Goal: Task Accomplishment & Management: Manage account settings

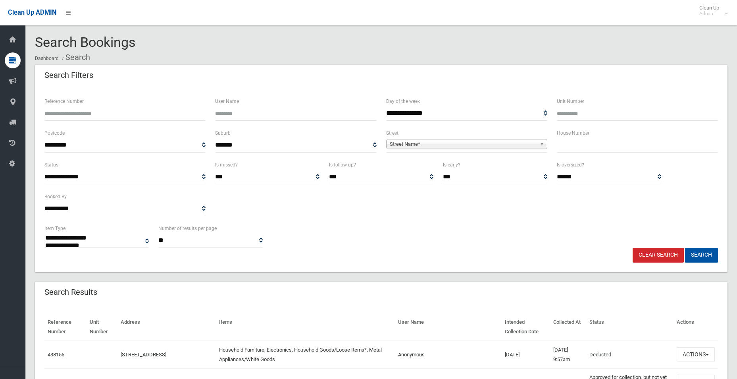
select select
click at [567, 143] on input "text" at bounding box center [637, 145] width 161 height 15
type input "*"
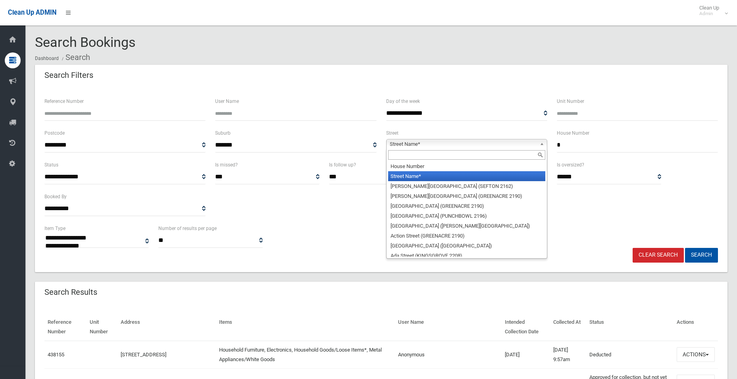
click at [438, 144] on span "Street Name*" at bounding box center [463, 144] width 147 height 10
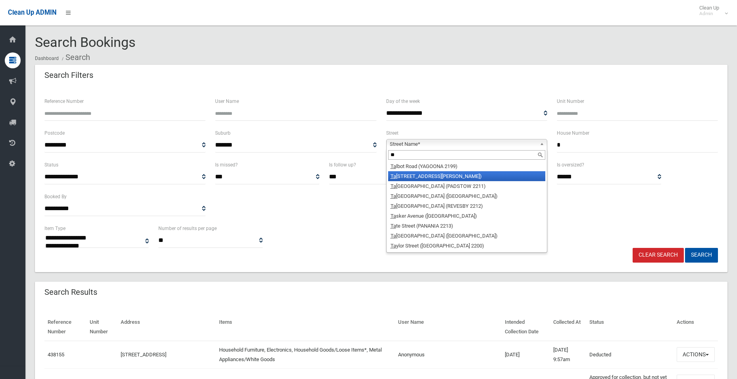
type input "**"
click at [423, 177] on li "Ta linga Avenue (GEORGES HALL 2198)" at bounding box center [466, 176] width 157 height 10
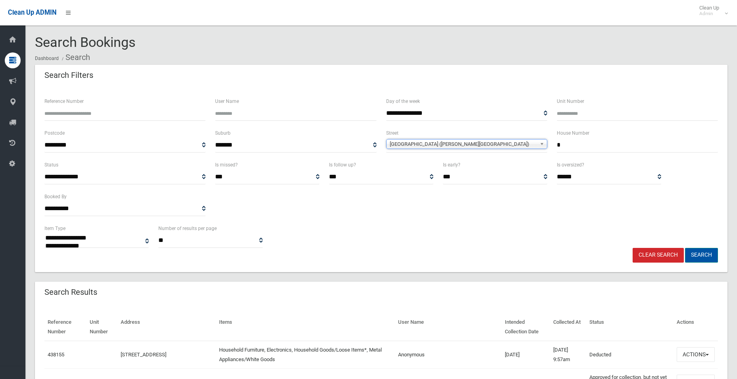
click at [703, 255] on button "Search" at bounding box center [701, 255] width 33 height 15
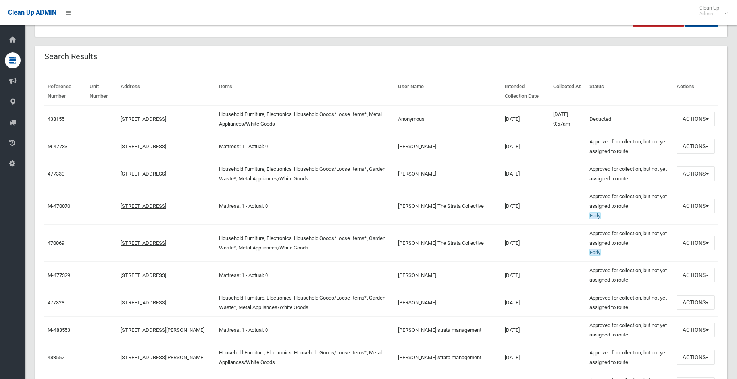
scroll to position [238, 0]
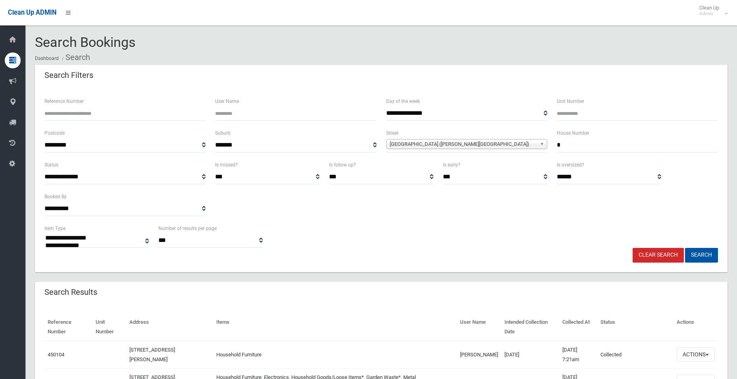
select select
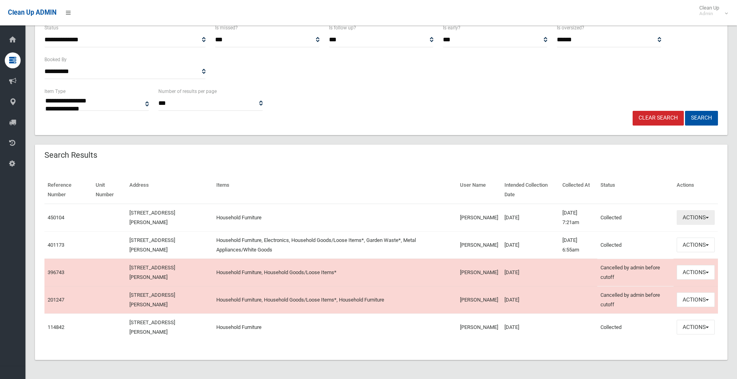
click at [692, 214] on button "Actions" at bounding box center [696, 217] width 38 height 15
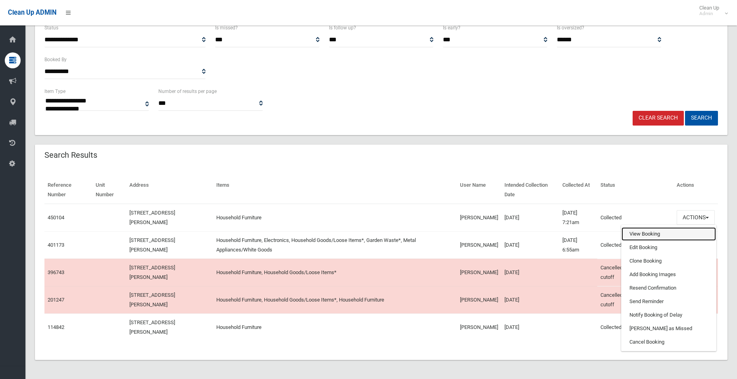
click at [631, 232] on link "View Booking" at bounding box center [669, 233] width 94 height 13
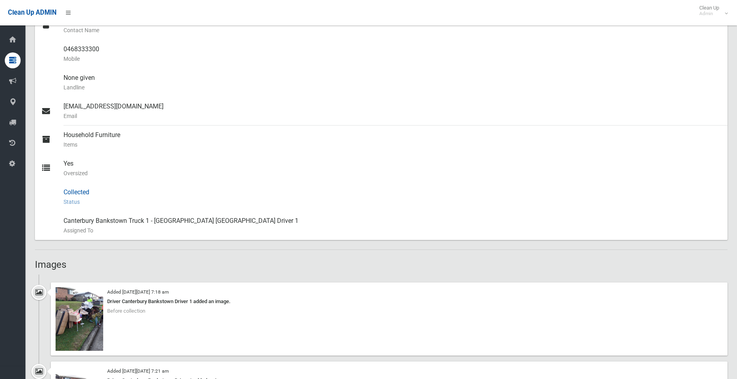
scroll to position [362, 0]
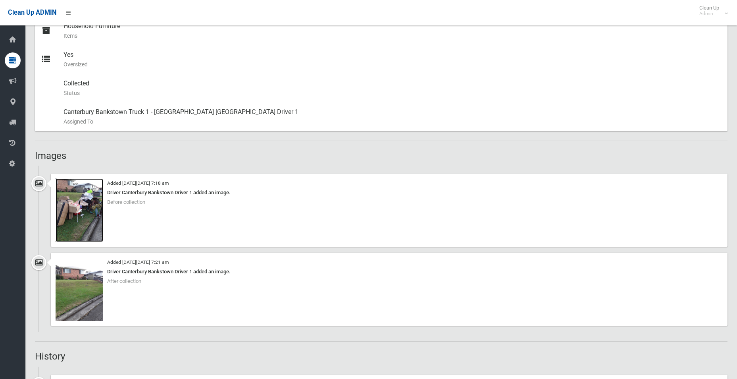
click at [78, 209] on img at bounding box center [80, 210] width 48 height 64
click at [88, 210] on img at bounding box center [80, 210] width 48 height 64
click at [84, 282] on img at bounding box center [80, 289] width 48 height 64
click at [75, 198] on img at bounding box center [80, 210] width 48 height 64
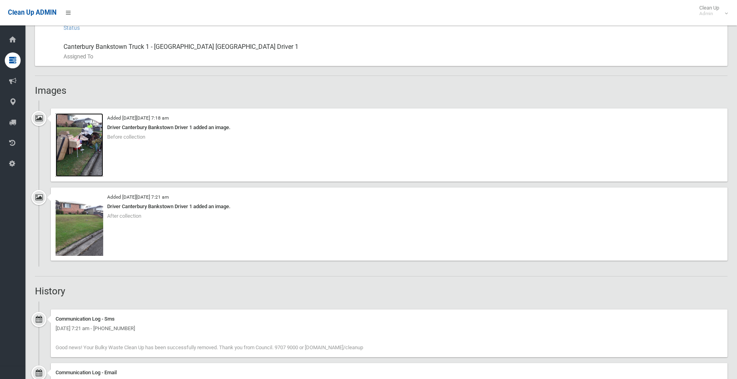
scroll to position [437, 0]
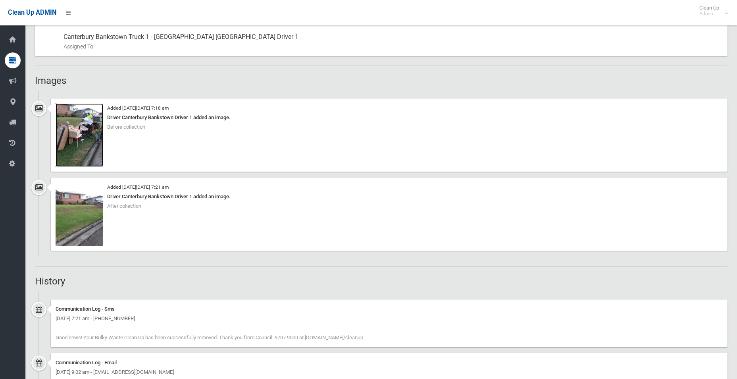
click at [94, 132] on img at bounding box center [80, 135] width 48 height 64
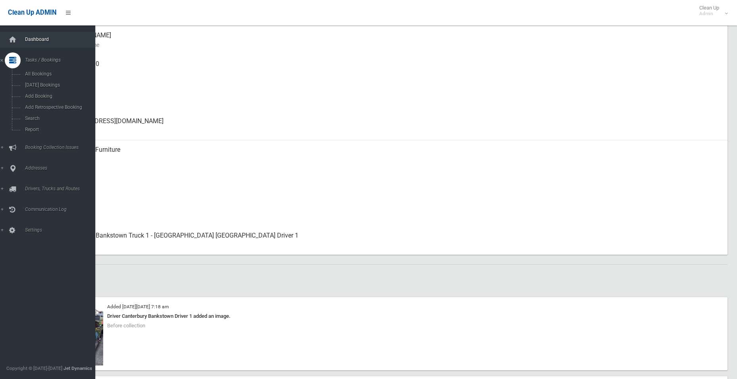
click at [32, 36] on link "Dashboard" at bounding box center [50, 40] width 101 height 16
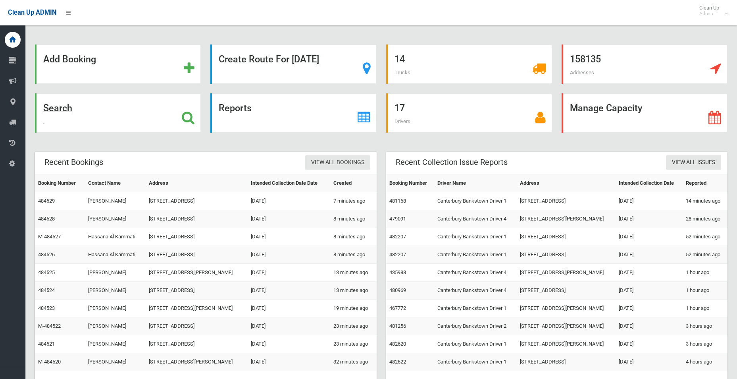
click at [48, 109] on strong "Search" at bounding box center [57, 107] width 29 height 11
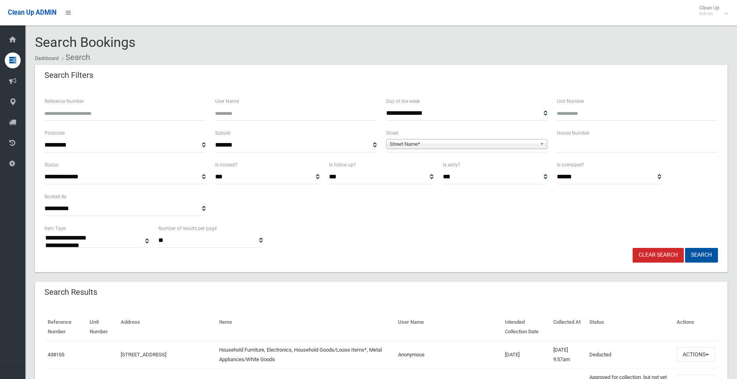
select select
click at [588, 145] on input "text" at bounding box center [637, 145] width 161 height 15
type input "**"
click at [452, 143] on span "Street Name*" at bounding box center [463, 144] width 147 height 10
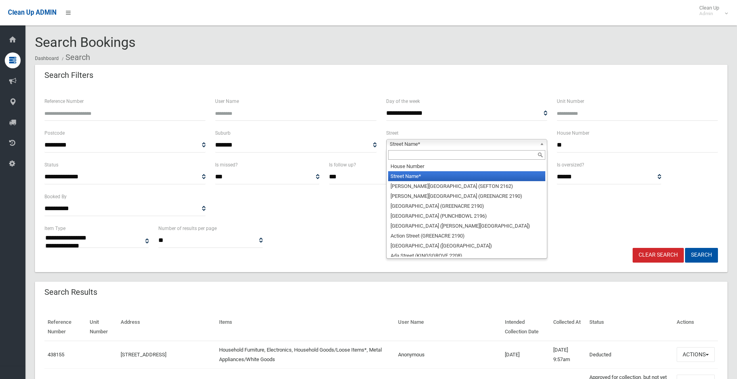
click at [429, 158] on input "text" at bounding box center [466, 155] width 157 height 10
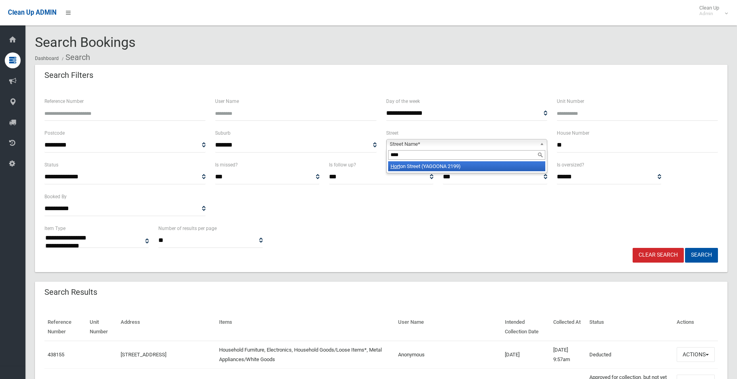
type input "****"
click at [430, 164] on li "Hort on Street (YAGOONA 2199)" at bounding box center [466, 166] width 157 height 10
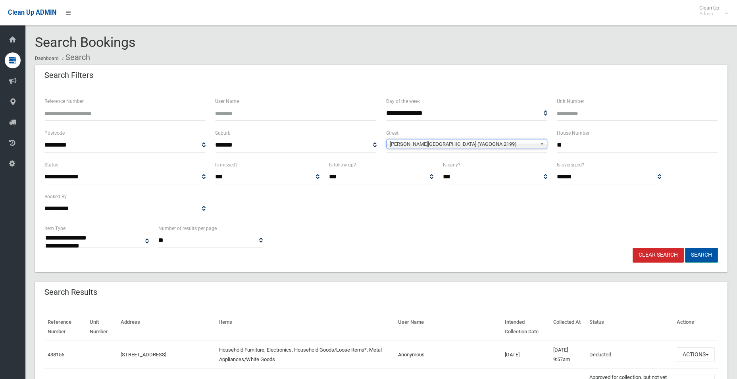
click at [702, 256] on button "Search" at bounding box center [701, 255] width 33 height 15
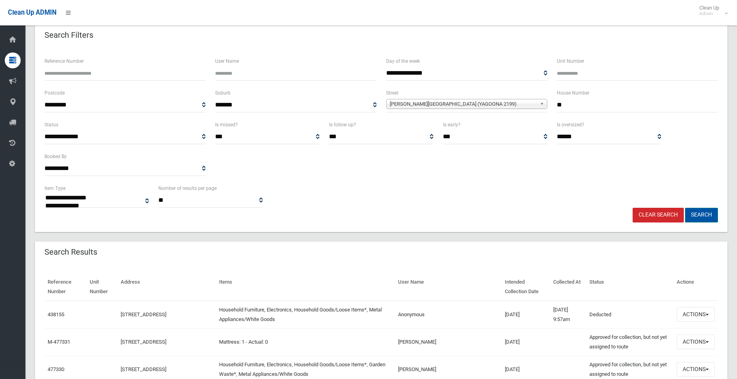
scroll to position [119, 0]
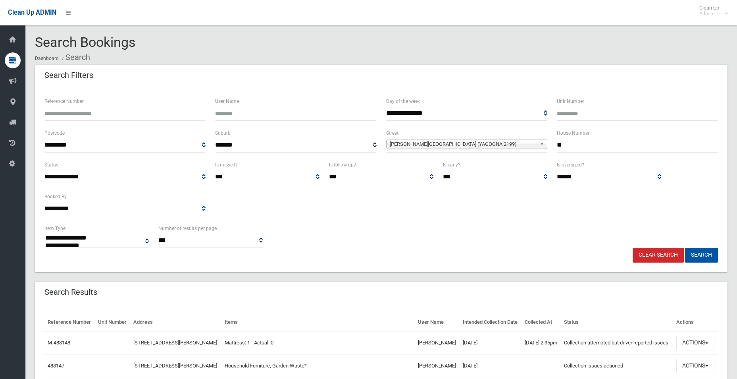
select select
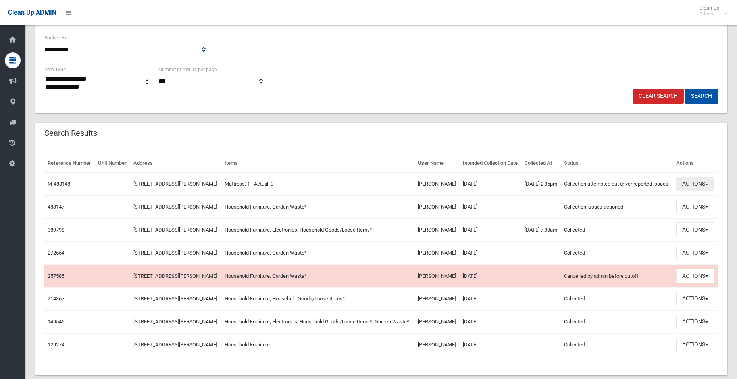
click at [686, 191] on button "Actions" at bounding box center [696, 184] width 38 height 15
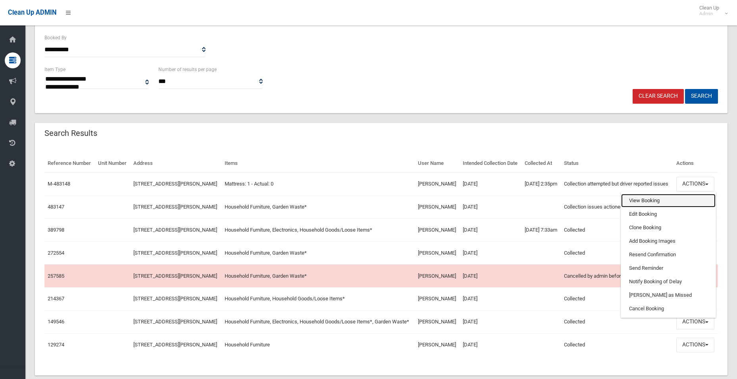
click at [640, 207] on link "View Booking" at bounding box center [668, 200] width 94 height 13
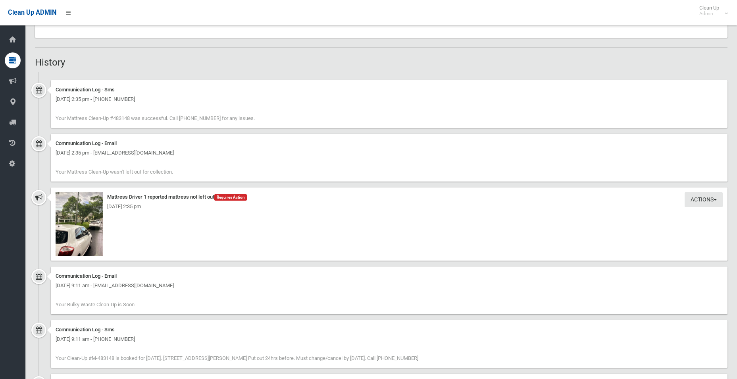
scroll to position [556, 0]
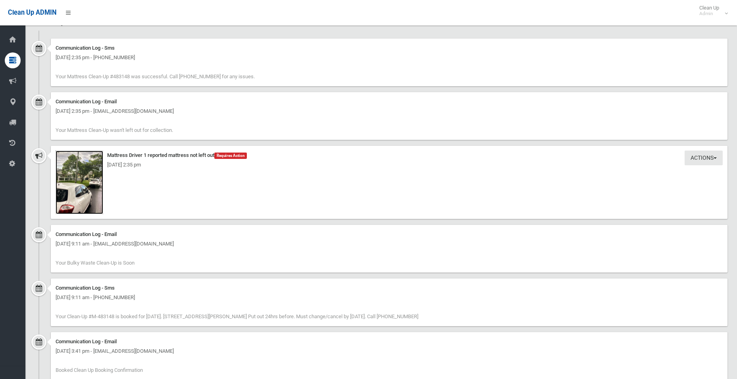
click at [77, 183] on img at bounding box center [80, 182] width 48 height 64
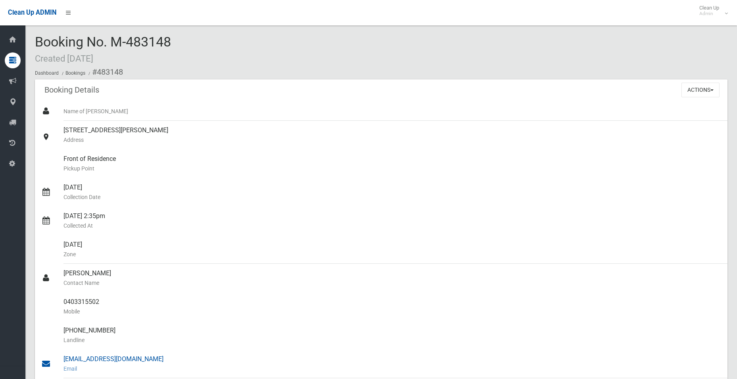
scroll to position [0, 0]
click at [699, 90] on button "Actions" at bounding box center [701, 90] width 38 height 15
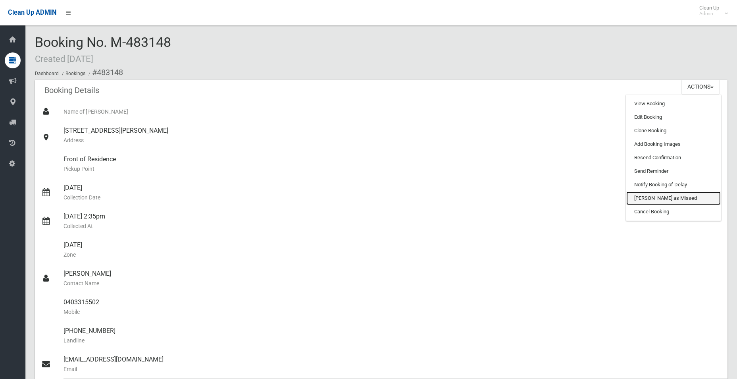
click at [646, 198] on link "Mark as Missed" at bounding box center [674, 197] width 94 height 13
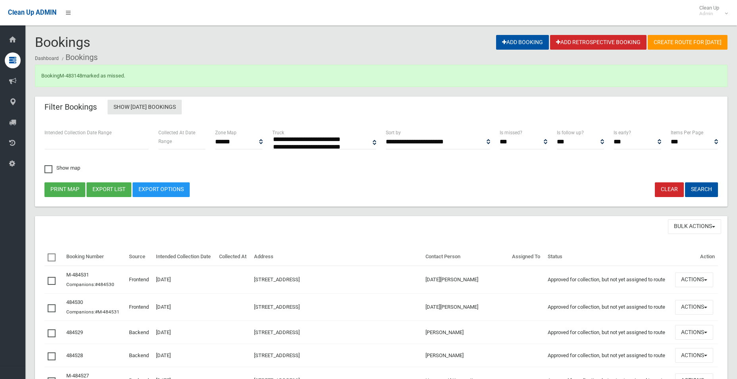
select select
click at [71, 75] on link "M-483148" at bounding box center [71, 76] width 23 height 6
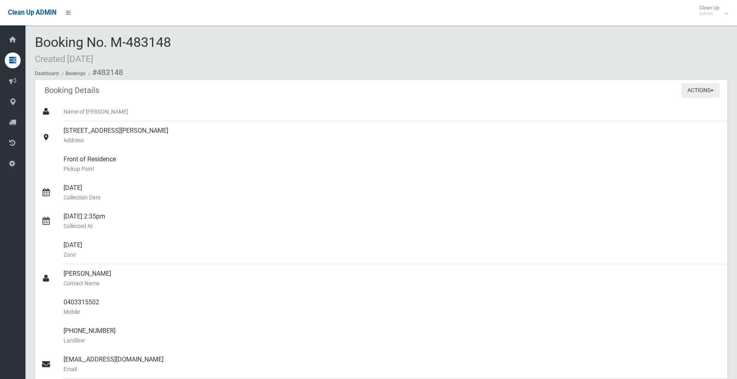
click at [698, 93] on button "Actions" at bounding box center [701, 90] width 38 height 15
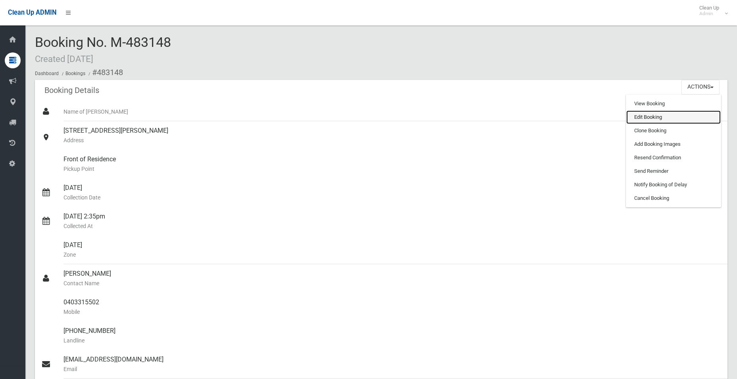
click at [641, 116] on link "Edit Booking" at bounding box center [674, 116] width 94 height 13
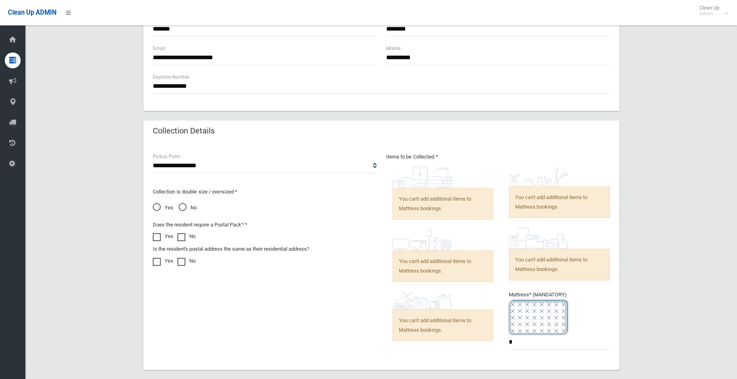
scroll to position [573, 0]
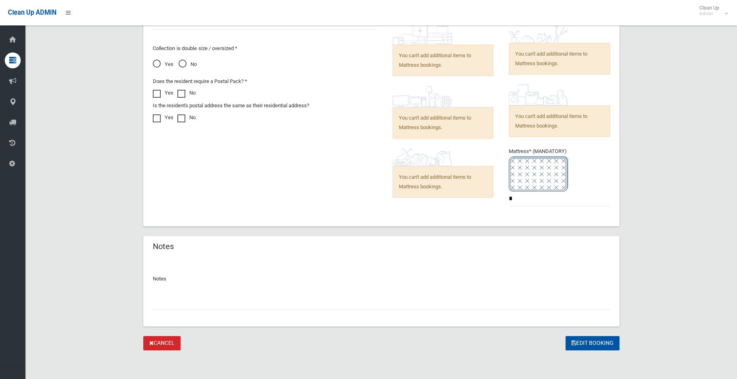
click at [216, 305] on input "text" at bounding box center [381, 302] width 457 height 15
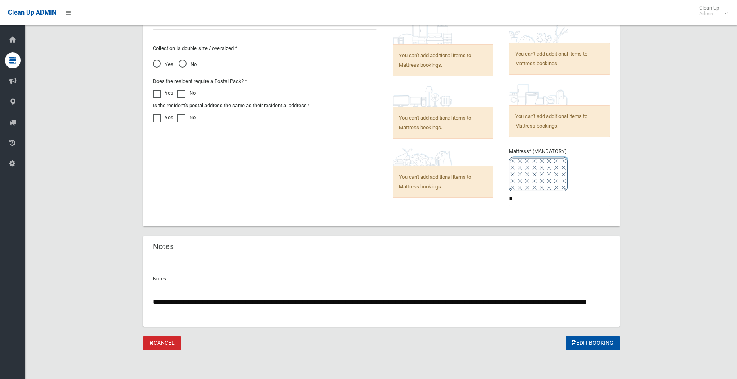
scroll to position [0, 47]
type input "**********"
click at [586, 341] on button "Edit Booking" at bounding box center [593, 343] width 54 height 15
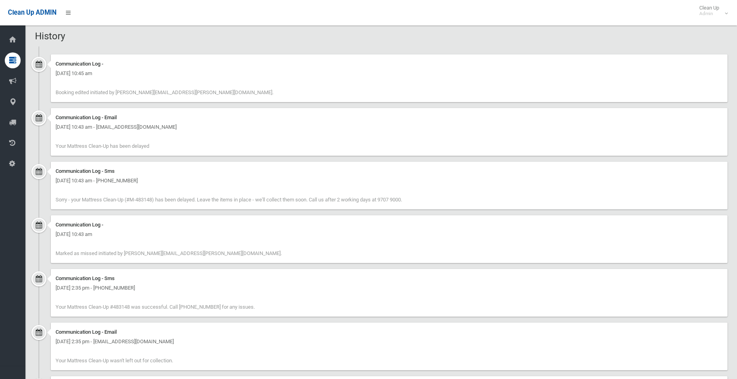
scroll to position [794, 0]
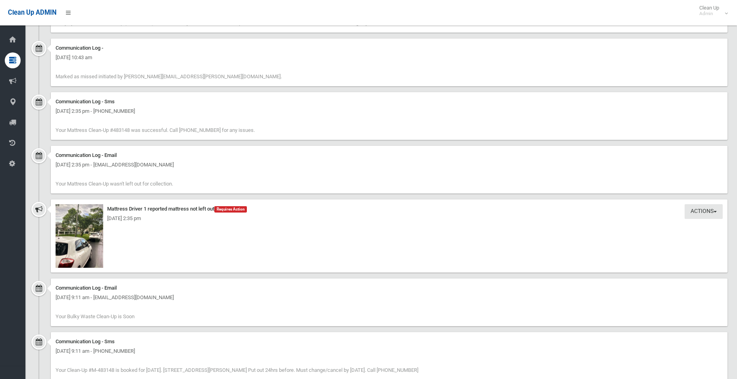
click at [70, 222] on div "[DATE] 2:35 pm" at bounding box center [389, 219] width 667 height 10
click at [77, 226] on img at bounding box center [80, 236] width 48 height 64
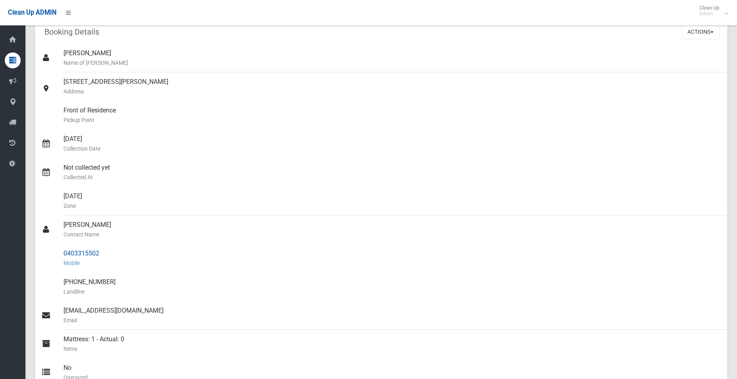
scroll to position [0, 0]
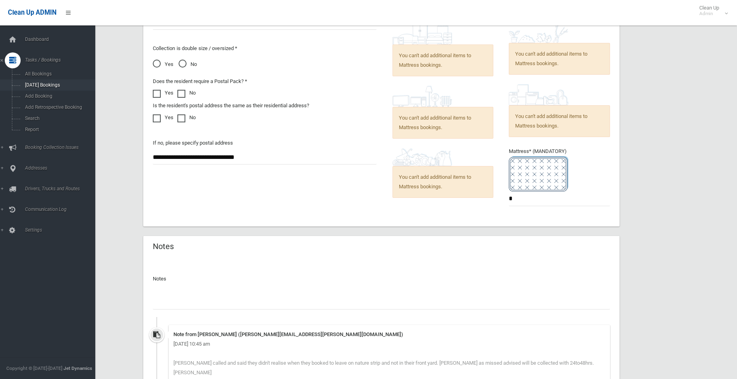
scroll to position [573, 0]
click at [30, 117] on span "Search" at bounding box center [59, 119] width 72 height 6
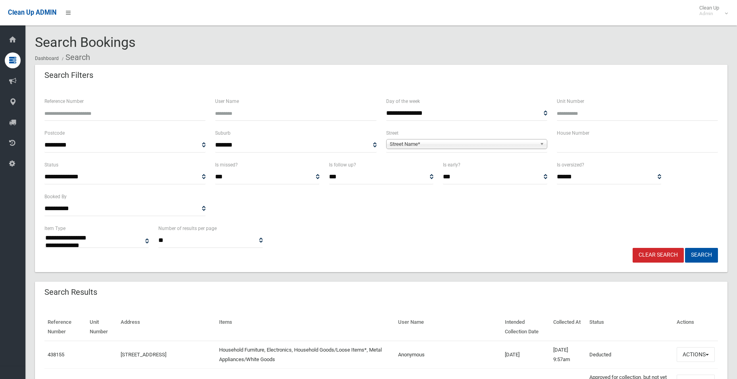
select select
click at [572, 151] on input "text" at bounding box center [637, 145] width 161 height 15
type input "*"
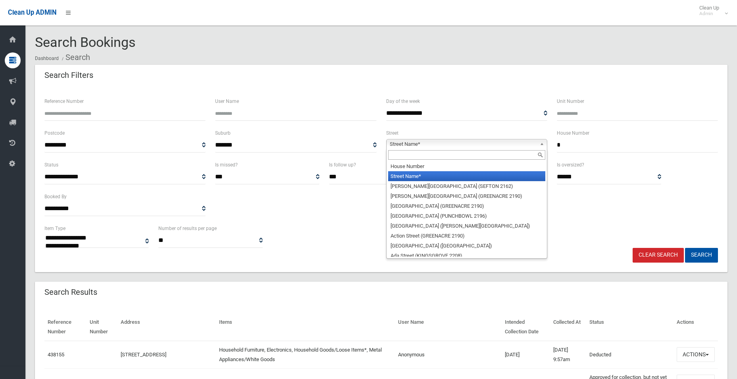
click at [420, 143] on span "Street Name*" at bounding box center [463, 144] width 147 height 10
click at [414, 151] on input "text" at bounding box center [466, 155] width 157 height 10
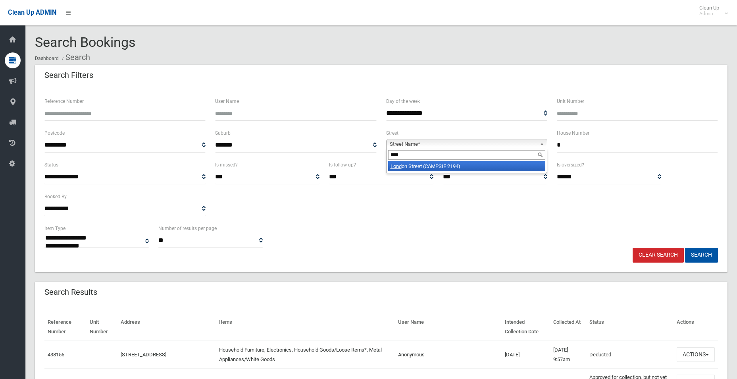
type input "****"
click at [420, 165] on li "Lond on Street (CAMPSIE 2194)" at bounding box center [466, 166] width 157 height 10
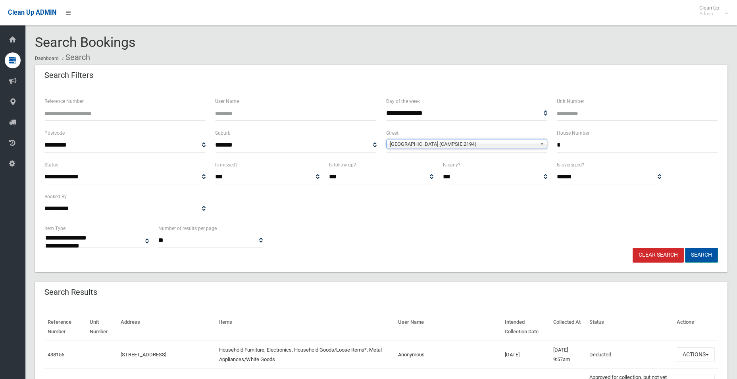
click at [706, 254] on button "Search" at bounding box center [701, 255] width 33 height 15
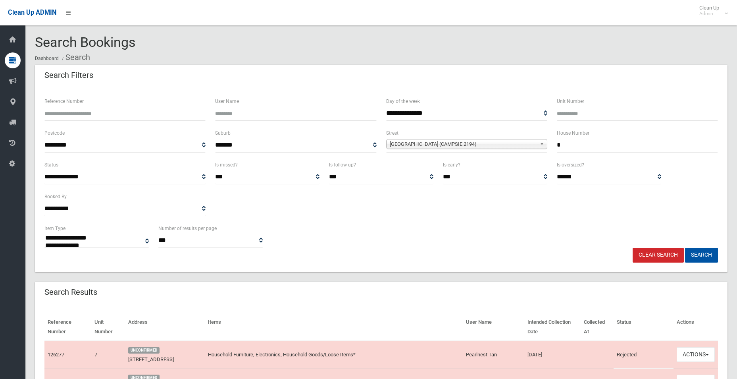
select select
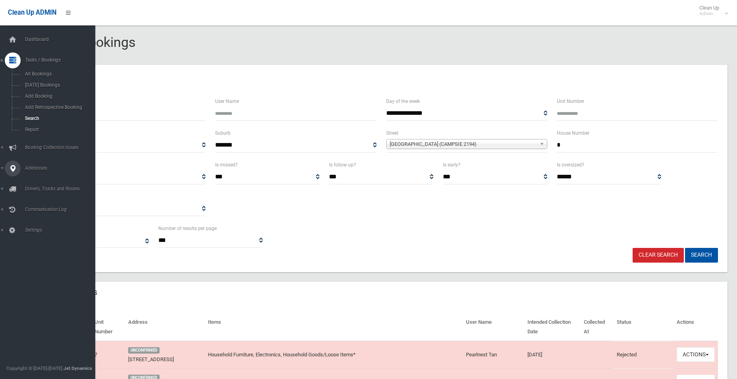
click at [34, 165] on link "Addresses" at bounding box center [50, 168] width 101 height 16
click at [41, 112] on span "All Addresses" at bounding box center [59, 115] width 72 height 6
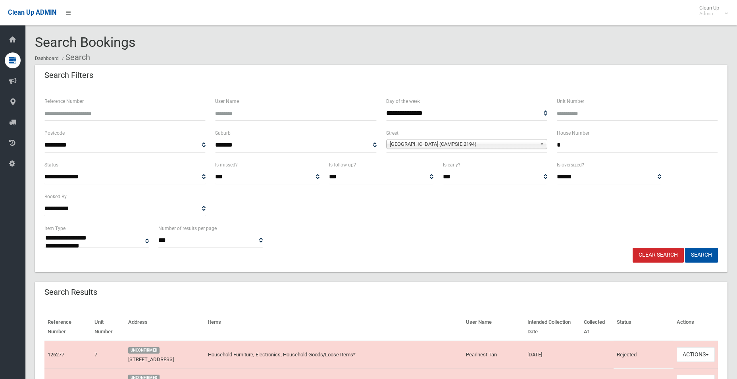
click at [576, 148] on input "*" at bounding box center [637, 145] width 161 height 15
click at [574, 146] on input "text" at bounding box center [637, 145] width 161 height 15
type input "*"
click at [417, 145] on span "[GEOGRAPHIC_DATA] (CAMPSIE 2194)" at bounding box center [463, 144] width 147 height 10
type input "*****"
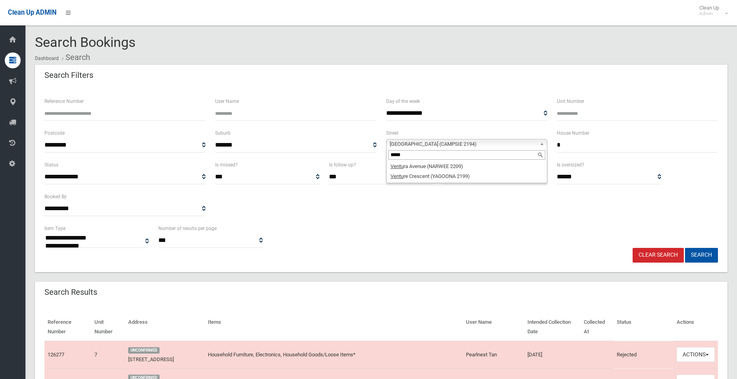
click at [419, 161] on div "*****" at bounding box center [467, 154] width 160 height 13
click at [420, 167] on li "Ventu ra Avenue (NARWEE 2209)" at bounding box center [466, 166] width 157 height 10
click at [702, 258] on button "Search" at bounding box center [701, 255] width 33 height 15
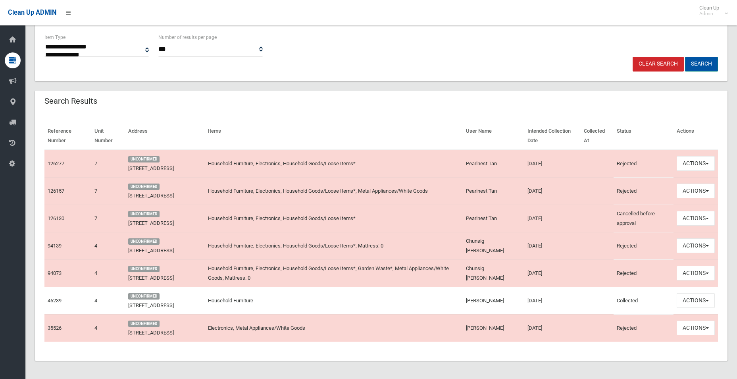
scroll to position [192, 0]
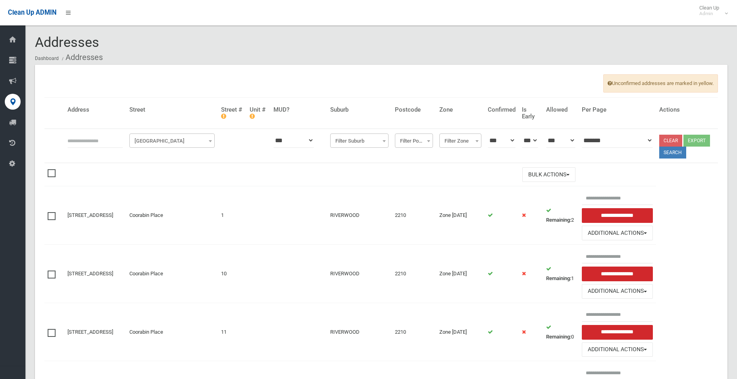
click at [102, 144] on input "text" at bounding box center [95, 140] width 56 height 15
type input "*"
click at [162, 140] on span "[GEOGRAPHIC_DATA]" at bounding box center [171, 140] width 81 height 11
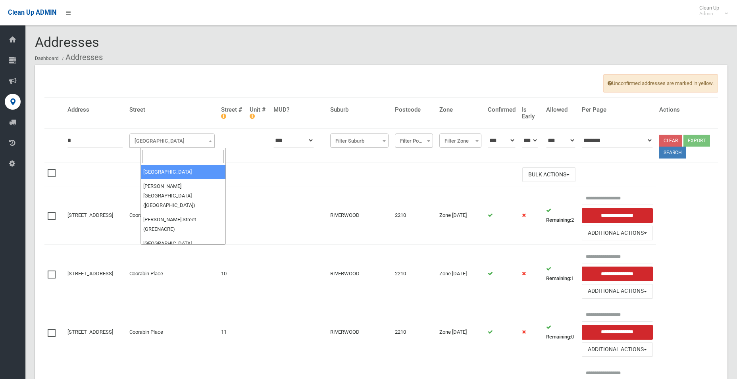
click at [161, 156] on input "search" at bounding box center [183, 156] width 81 height 13
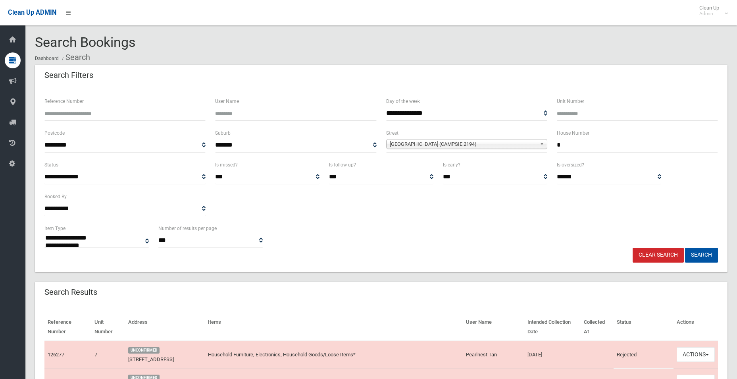
select select
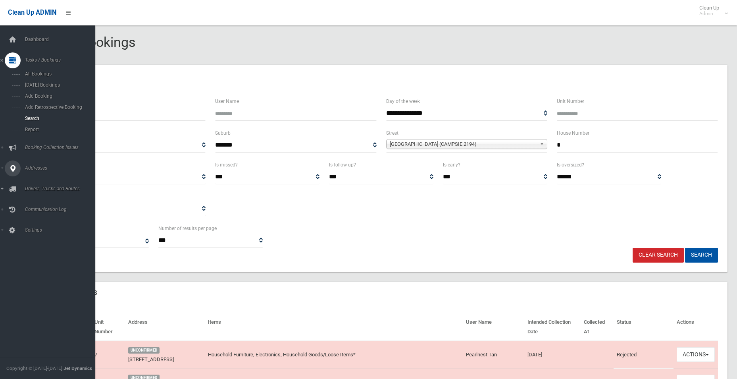
click at [32, 169] on span "Addresses" at bounding box center [62, 168] width 79 height 6
click at [42, 114] on span "All Addresses" at bounding box center [59, 115] width 72 height 6
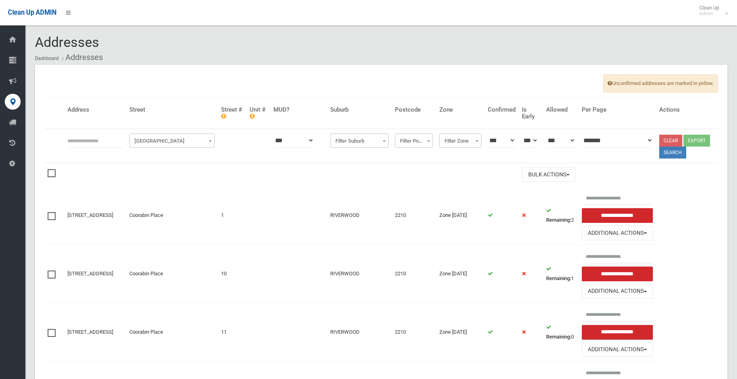
click at [99, 138] on input "text" at bounding box center [95, 140] width 56 height 15
type input "*"
click at [183, 139] on span "Filter Street" at bounding box center [171, 140] width 81 height 11
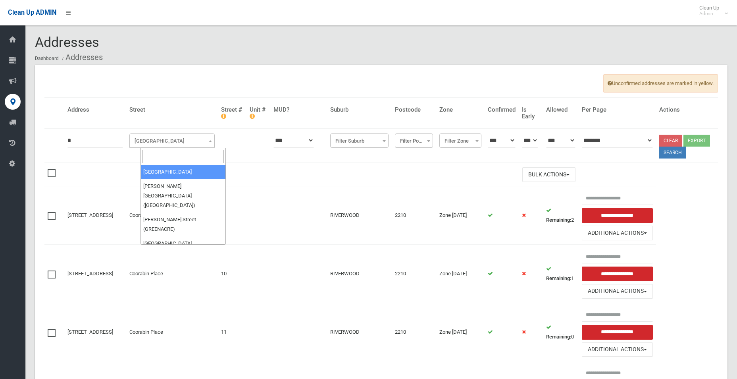
click at [175, 157] on input "search" at bounding box center [183, 156] width 81 height 13
type input "******"
select select "***"
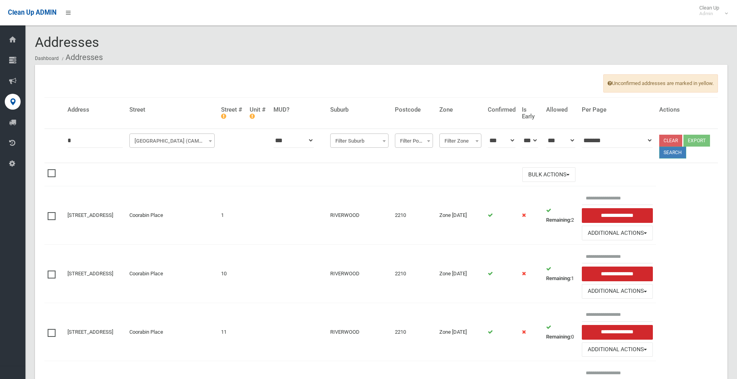
click at [679, 154] on button "Search" at bounding box center [672, 153] width 27 height 12
click at [674, 153] on button "Search" at bounding box center [672, 153] width 27 height 12
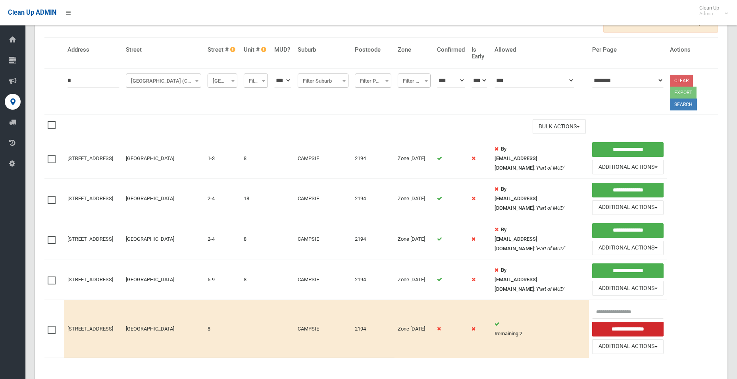
scroll to position [79, 0]
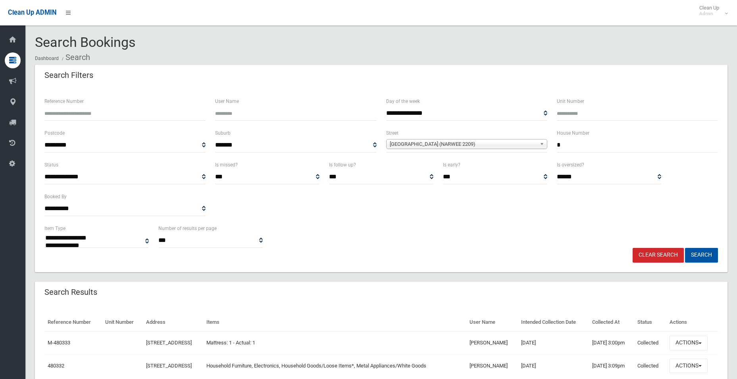
select select
click at [313, 235] on div "**********" at bounding box center [381, 236] width 683 height 24
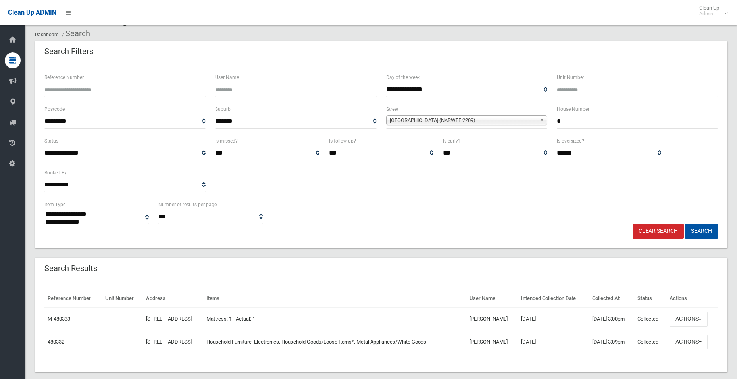
scroll to position [36, 0]
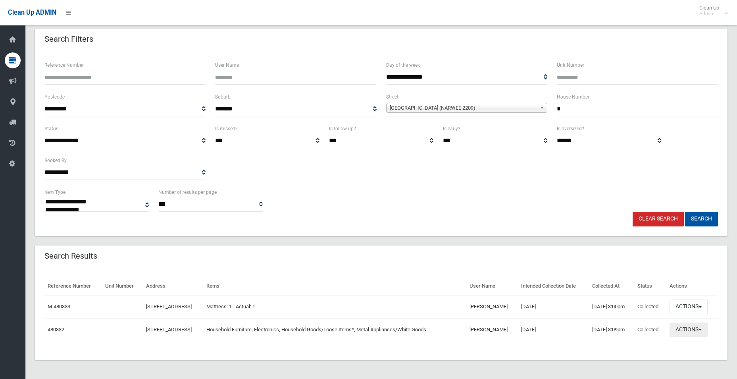
click at [690, 326] on button "Actions" at bounding box center [689, 329] width 38 height 15
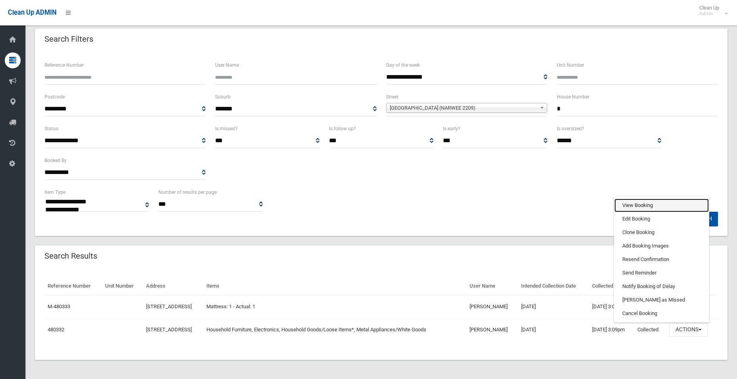
click at [628, 205] on link "View Booking" at bounding box center [662, 205] width 94 height 13
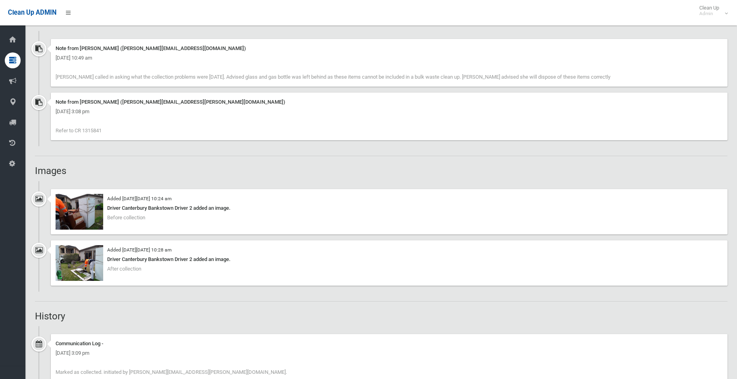
scroll to position [596, 0]
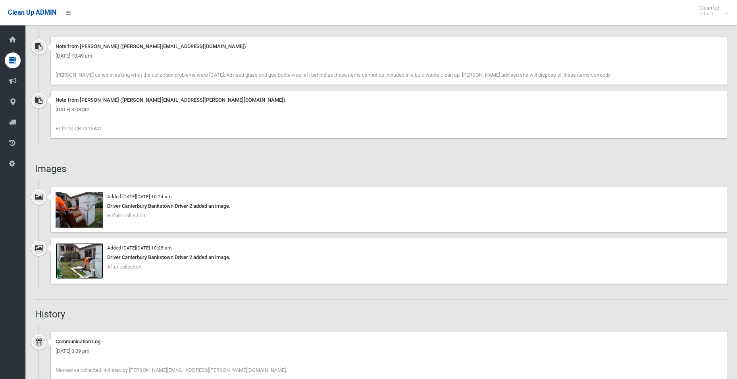
click at [79, 259] on img at bounding box center [80, 261] width 48 height 36
click at [83, 209] on img at bounding box center [80, 210] width 48 height 36
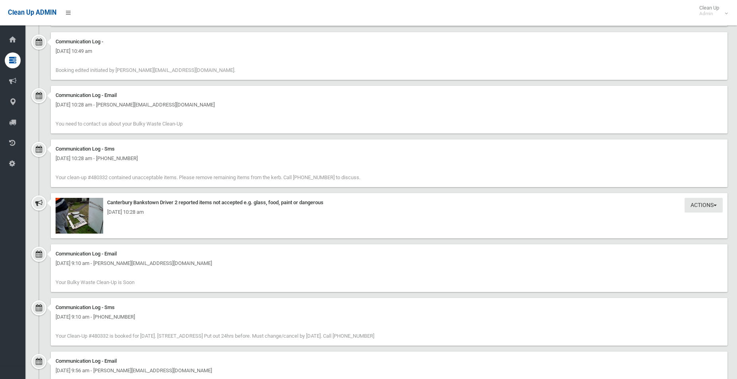
scroll to position [1072, 0]
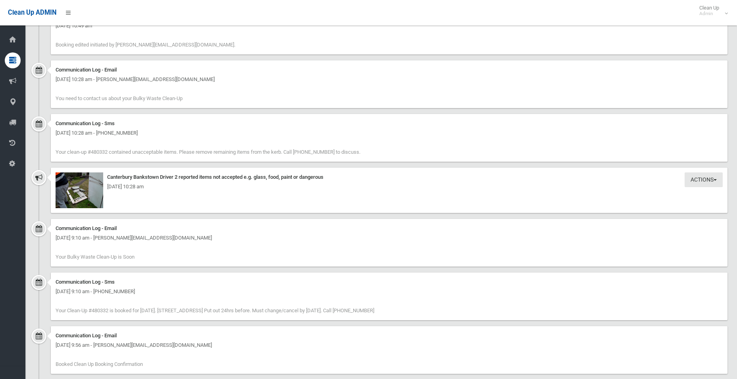
click at [78, 187] on div "[DATE] 10:28 am" at bounding box center [389, 187] width 667 height 10
click at [75, 199] on img at bounding box center [80, 190] width 48 height 36
